Goal: Communication & Community: Answer question/provide support

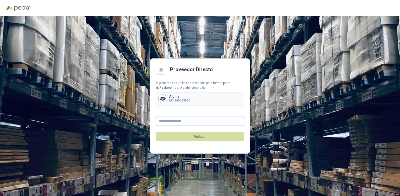
click at [164, 123] on input "text" at bounding box center [200, 121] width 88 height 9
type input "**********"
click at [193, 131] on div "Validar" at bounding box center [200, 137] width 88 height 22
click at [193, 135] on button "Validar" at bounding box center [200, 137] width 88 height 10
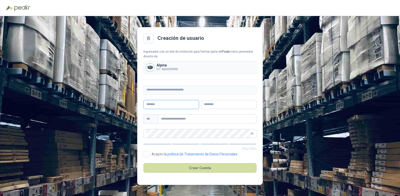
drag, startPoint x: 161, startPoint y: 105, endPoint x: 179, endPoint y: 97, distance: 19.6
click at [161, 105] on input "text" at bounding box center [171, 104] width 56 height 9
type input "**********"
type input "****"
click at [174, 121] on input "text" at bounding box center [207, 119] width 98 height 9
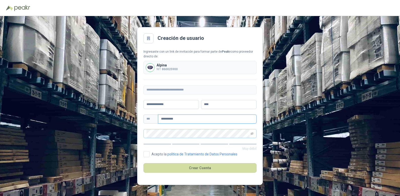
type input "**********"
click at [252, 133] on icon "eye-invisible" at bounding box center [251, 133] width 3 height 3
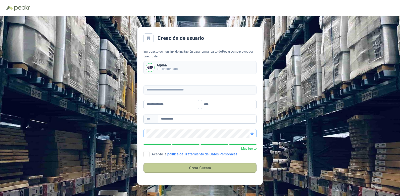
click at [192, 169] on button "Crear Cuenta" at bounding box center [199, 168] width 113 height 10
click at [183, 168] on button "Crear Cuenta" at bounding box center [199, 168] width 113 height 10
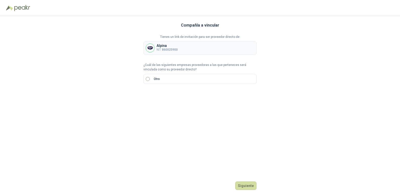
click at [153, 80] on span "Otro" at bounding box center [157, 79] width 10 height 5
click at [157, 79] on p "Otro" at bounding box center [157, 79] width 6 height 5
click at [170, 49] on b "860025900" at bounding box center [170, 50] width 16 height 4
click at [148, 47] on img at bounding box center [150, 48] width 8 height 8
click at [157, 97] on input "search" at bounding box center [152, 96] width 12 height 8
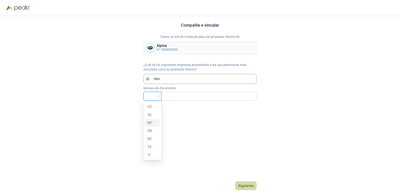
click at [151, 122] on div "NIT" at bounding box center [152, 123] width 10 height 6
click at [185, 95] on input "text" at bounding box center [208, 96] width 88 height 9
type input "*********"
click at [245, 186] on button "Siguiente" at bounding box center [245, 186] width 21 height 9
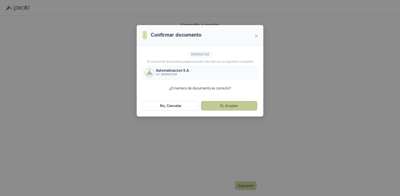
click at [224, 108] on button "Si, Aceptar" at bounding box center [229, 106] width 56 height 10
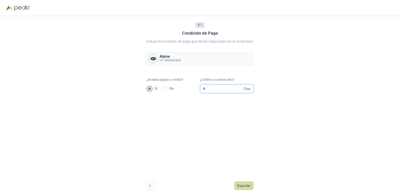
drag, startPoint x: 195, startPoint y: 90, endPoint x: 191, endPoint y: 90, distance: 4.3
click at [191, 90] on form "¿Aceptas pagos a crédito? Si No ¿Crédito a cuantos días? * Días" at bounding box center [199, 86] width 107 height 16
type input "**"
click at [245, 183] on button "Guardar" at bounding box center [243, 186] width 19 height 9
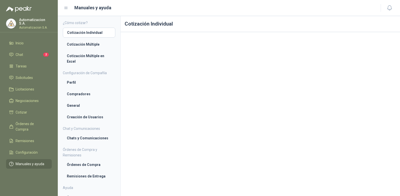
click at [26, 26] on p "Automatizacion S.A." at bounding box center [35, 27] width 33 height 3
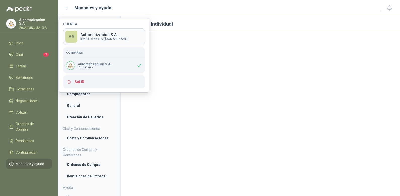
click at [89, 38] on p "[EMAIL_ADDRESS][DOMAIN_NAME]" at bounding box center [103, 38] width 47 height 3
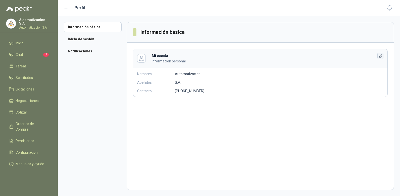
click at [380, 58] on icon "button" at bounding box center [380, 56] width 4 height 4
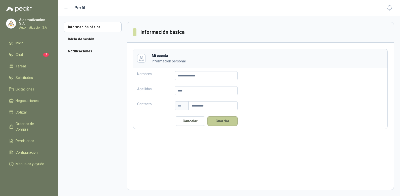
click at [230, 123] on button "Guardar" at bounding box center [222, 122] width 30 height 10
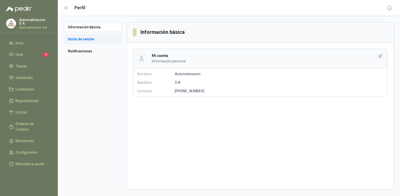
click at [73, 38] on li "Inicio de sesión" at bounding box center [93, 39] width 58 height 10
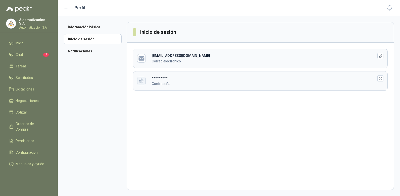
click at [142, 81] on icon "button" at bounding box center [141, 81] width 4 height 4
click at [379, 78] on icon "button" at bounding box center [380, 79] width 4 height 4
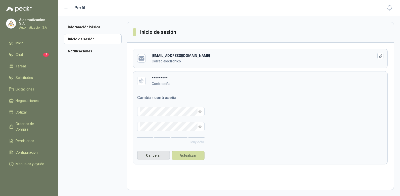
click at [163, 155] on button "Cancelar" at bounding box center [153, 156] width 33 height 10
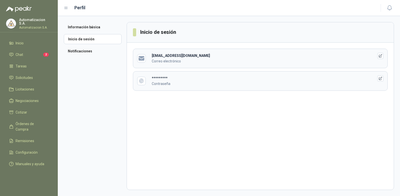
click at [24, 22] on p "Automatizacion S.A." at bounding box center [35, 21] width 33 height 7
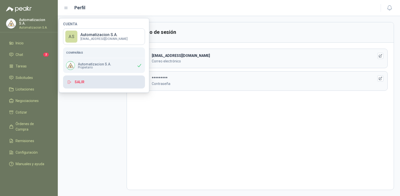
click at [78, 82] on button "Salir" at bounding box center [104, 82] width 82 height 13
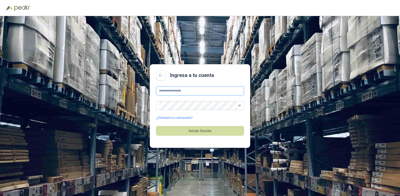
click at [184, 92] on input "text" at bounding box center [200, 91] width 88 height 9
type input "**********"
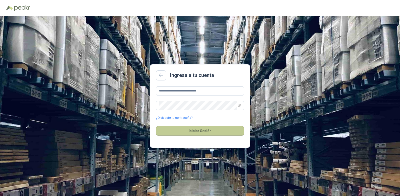
click at [205, 134] on button "Iniciar Sesión" at bounding box center [200, 131] width 88 height 10
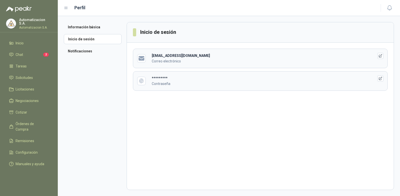
click at [32, 26] on p "Automatizacion S.A." at bounding box center [35, 27] width 33 height 3
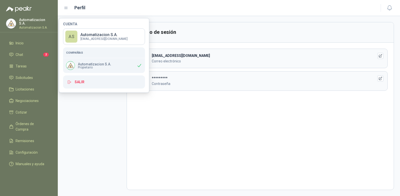
click at [32, 23] on p "Automatizacion S.A." at bounding box center [35, 21] width 33 height 7
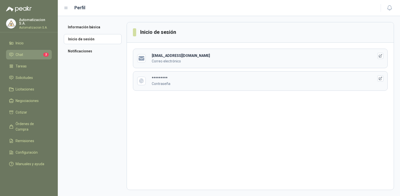
click at [17, 54] on span "Chat" at bounding box center [20, 55] width 8 height 6
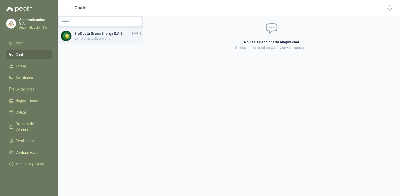
click at [98, 39] on span "por favor actualizar oferta" at bounding box center [107, 38] width 67 height 5
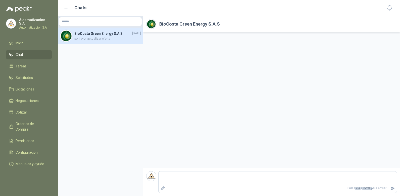
click at [27, 26] on p "Automatizacion S.A." at bounding box center [35, 27] width 33 height 3
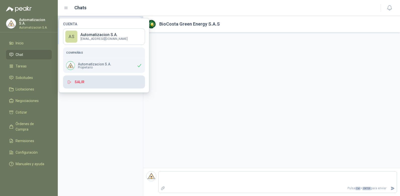
click at [80, 81] on button "Salir" at bounding box center [104, 82] width 82 height 13
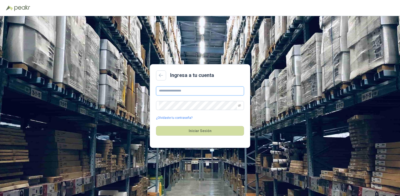
type input "**********"
